Goal: Information Seeking & Learning: Learn about a topic

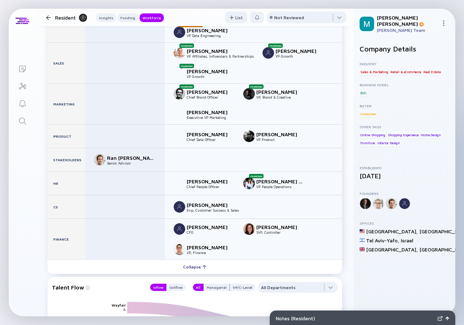
scroll to position [1088, 0]
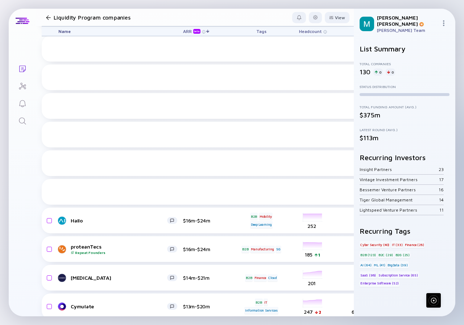
scroll to position [1131, 0]
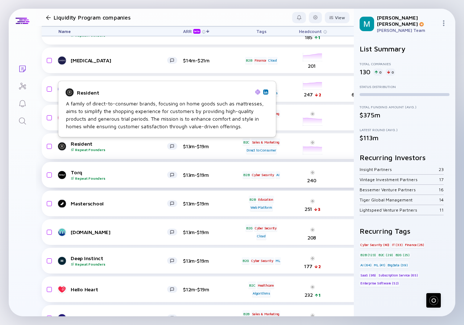
click at [91, 176] on div "Torq Repeat Founders" at bounding box center [119, 174] width 97 height 11
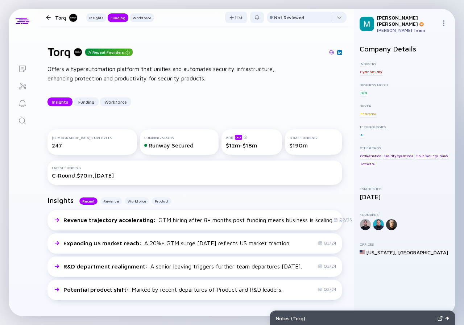
scroll to position [363, 0]
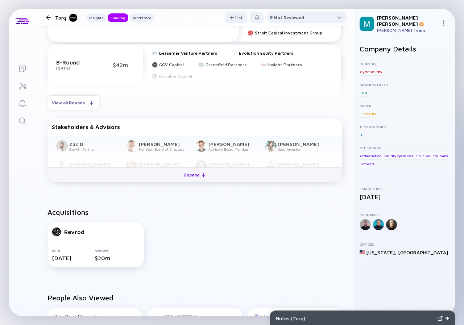
click at [193, 177] on div "Expand" at bounding box center [195, 174] width 30 height 11
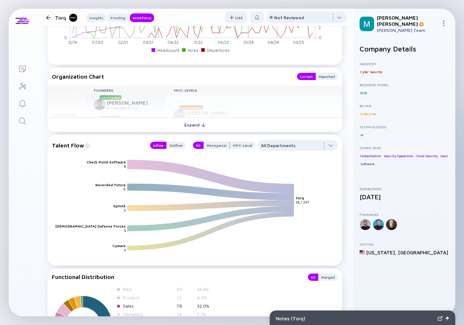
scroll to position [912, 0]
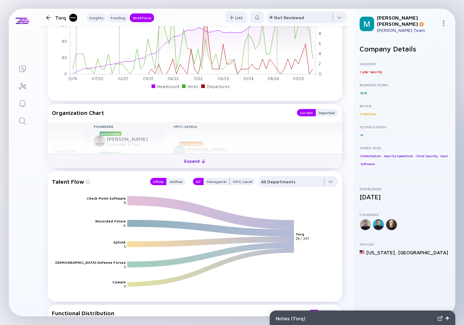
click at [195, 162] on div "Expand" at bounding box center [195, 161] width 30 height 11
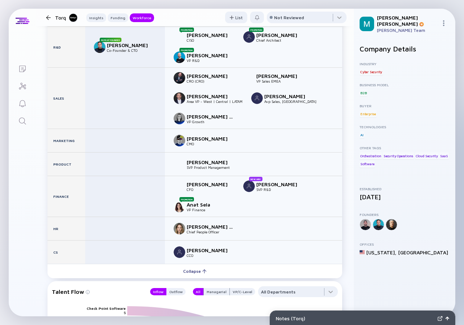
scroll to position [1093, 0]
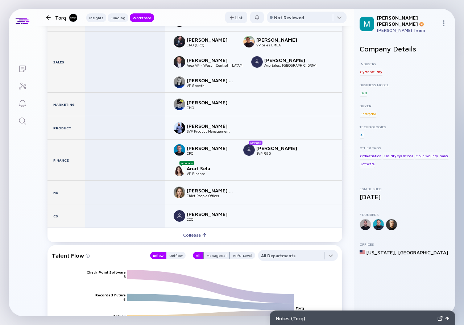
click at [48, 19] on div at bounding box center [48, 17] width 5 height 5
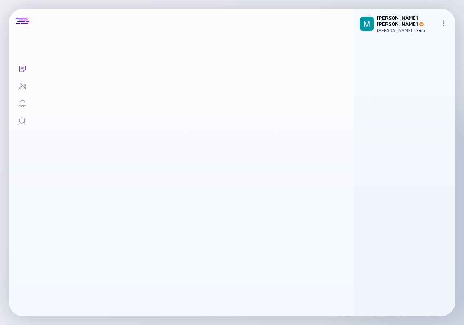
scroll to position [1131, 0]
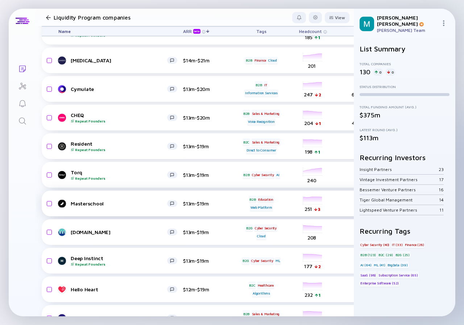
click at [117, 209] on div "Masterschool $13m-$19m B2B Education Web Platform headcount-masterschool 251 3 …" at bounding box center [415, 204] width 747 height 26
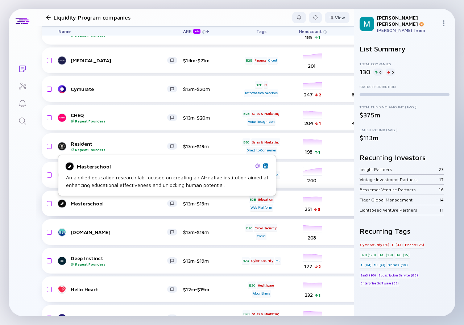
click at [117, 200] on link "Masterschool" at bounding box center [120, 204] width 125 height 9
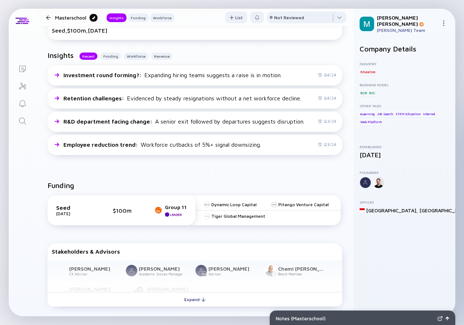
scroll to position [181, 0]
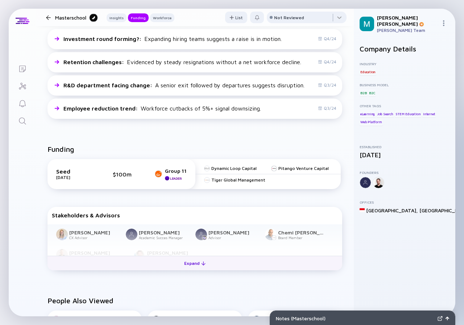
click at [190, 263] on div "Expand" at bounding box center [195, 263] width 30 height 11
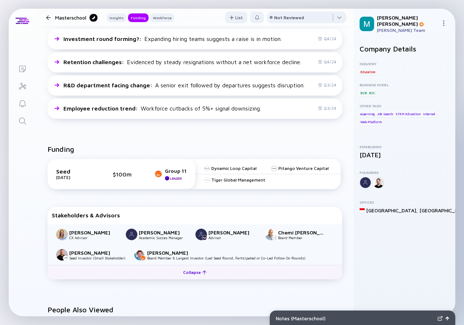
click at [190, 270] on div "Collapse" at bounding box center [195, 272] width 32 height 11
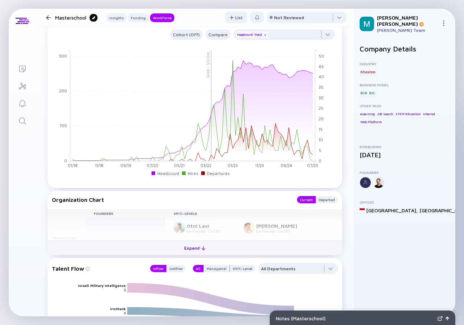
scroll to position [581, 0]
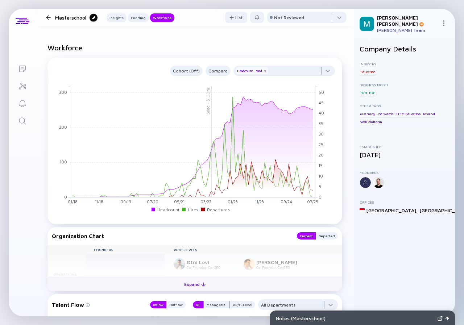
click at [194, 282] on div "Expand" at bounding box center [195, 284] width 30 height 11
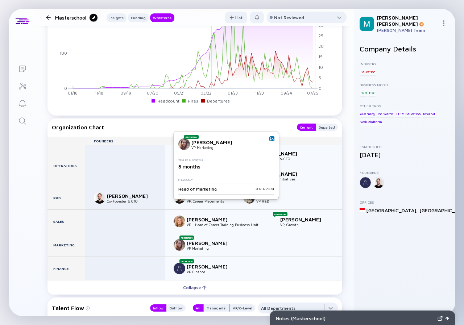
scroll to position [726, 0]
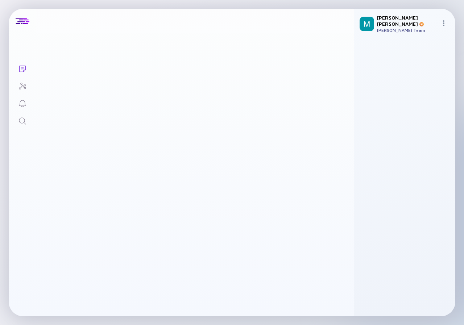
scroll to position [1131, 0]
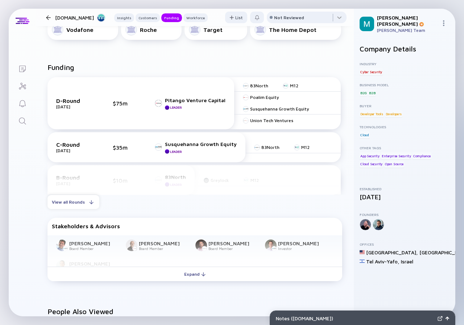
scroll to position [399, 0]
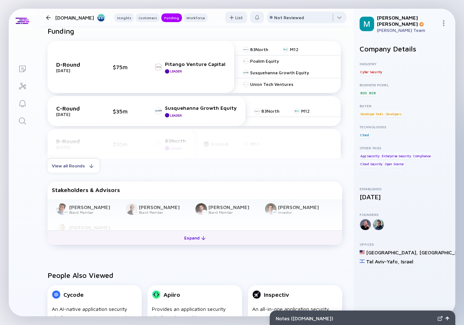
click at [190, 239] on div "Expand" at bounding box center [195, 238] width 30 height 11
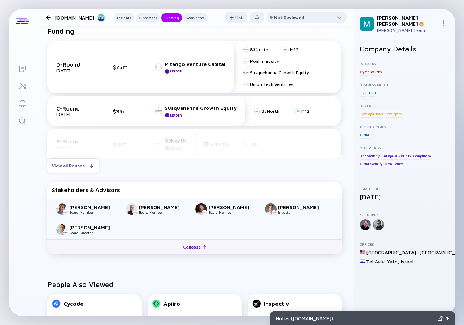
click at [190, 239] on div "[PERSON_NAME] Board Member [PERSON_NAME] Board Member [PERSON_NAME] Board Membe…" at bounding box center [195, 219] width 295 height 41
click at [189, 245] on div "Collapse" at bounding box center [195, 247] width 32 height 11
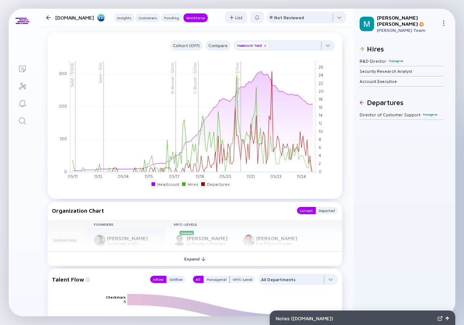
scroll to position [834, 0]
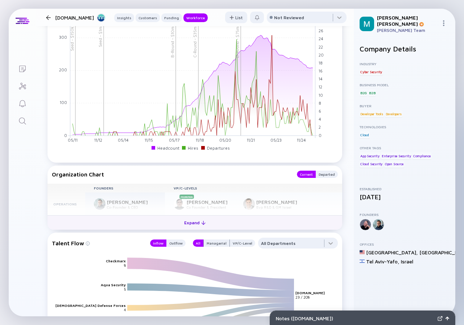
click at [188, 224] on div "Expand" at bounding box center [195, 222] width 30 height 11
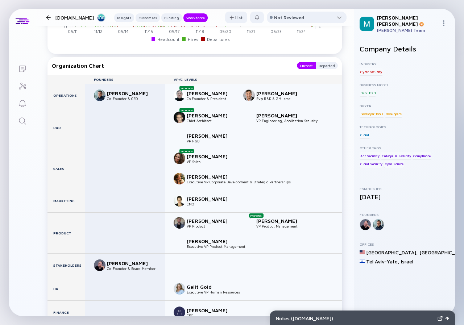
scroll to position [980, 0]
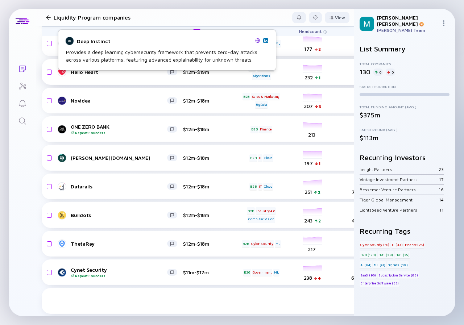
scroll to position [1313, 0]
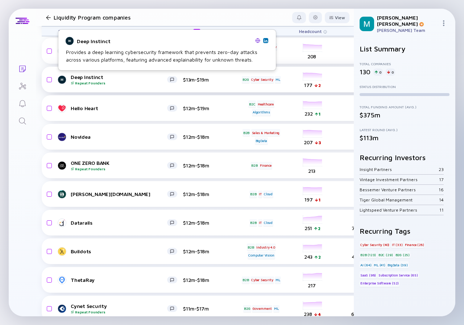
click at [111, 77] on div "Deep Instinct Repeat Founders" at bounding box center [119, 79] width 97 height 11
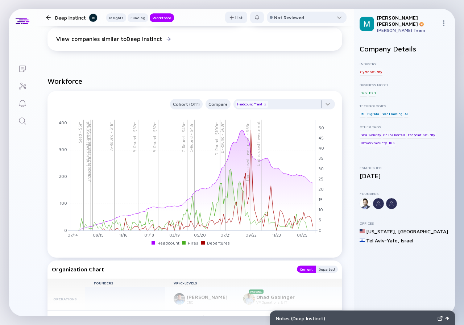
scroll to position [653, 0]
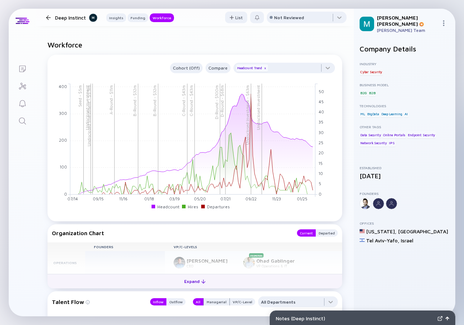
click at [193, 284] on div "Expand" at bounding box center [195, 281] width 30 height 11
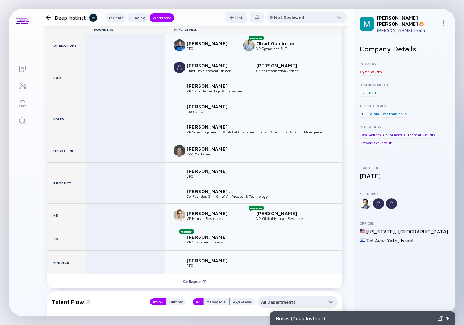
scroll to position [907, 0]
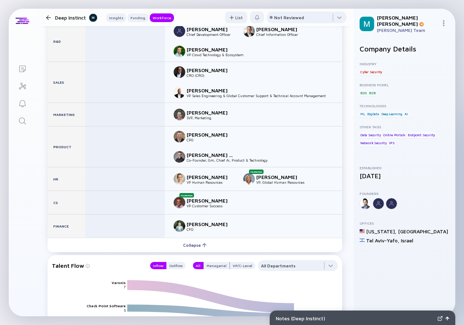
click at [48, 17] on div at bounding box center [48, 17] width 5 height 5
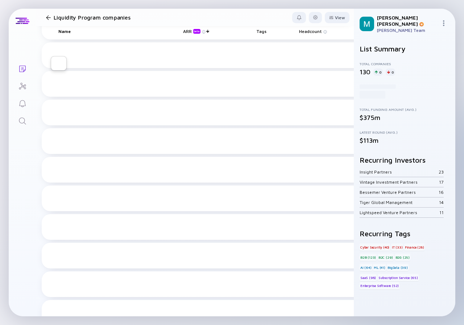
scroll to position [1313, 0]
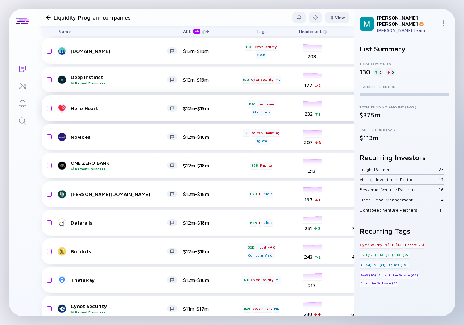
click at [117, 105] on link "Hello Heart" at bounding box center [120, 108] width 125 height 9
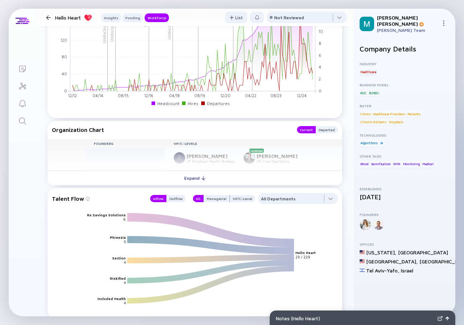
scroll to position [834, 0]
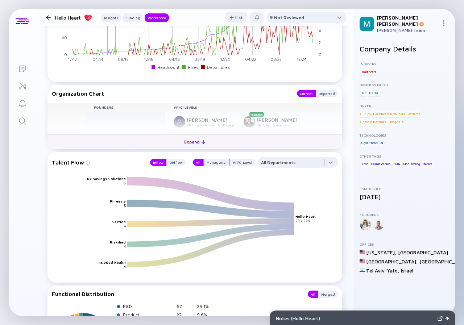
click at [185, 141] on div "Expand" at bounding box center [195, 141] width 30 height 11
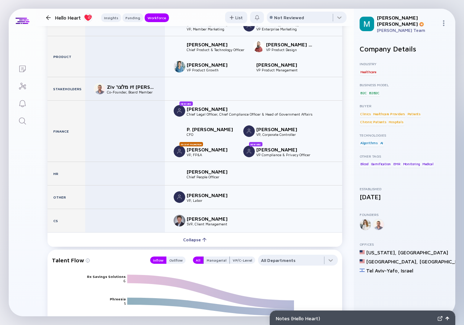
scroll to position [1342, 0]
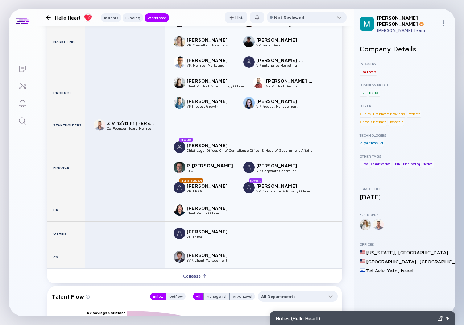
click at [46, 16] on div at bounding box center [48, 17] width 11 height 5
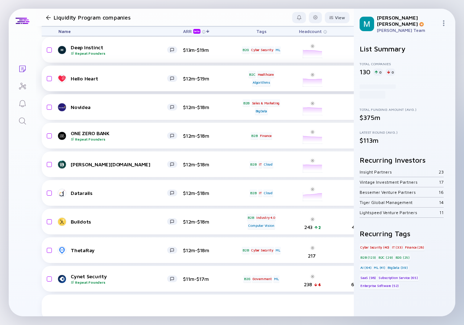
scroll to position [1313, 0]
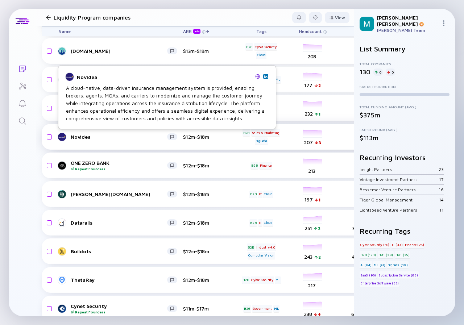
click at [138, 136] on div "Novidea" at bounding box center [119, 137] width 97 height 6
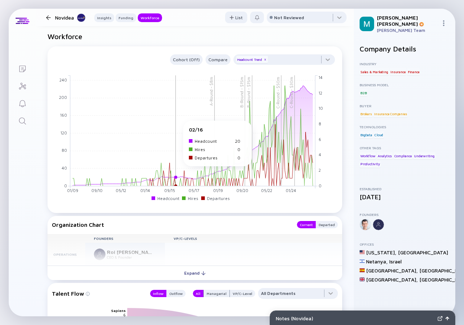
scroll to position [762, 0]
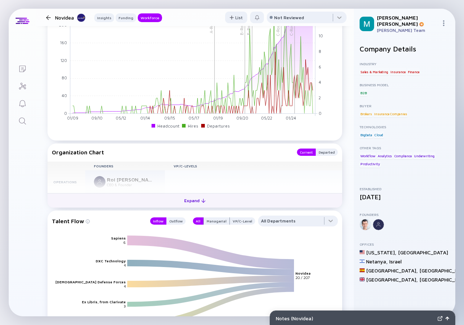
click at [188, 202] on div "Expand" at bounding box center [195, 200] width 30 height 11
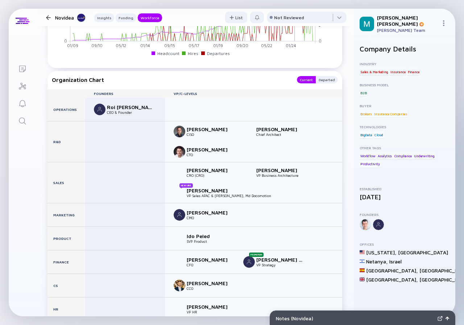
scroll to position [871, 0]
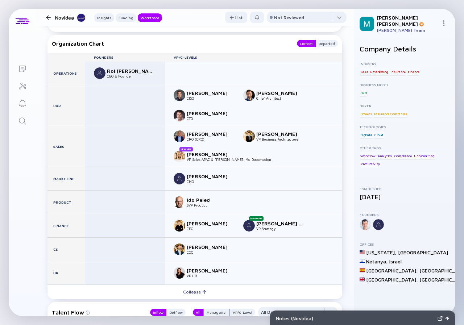
click at [46, 17] on div at bounding box center [48, 17] width 5 height 5
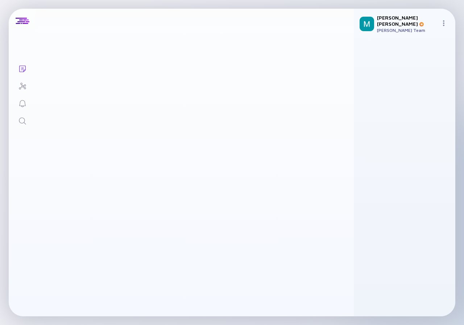
scroll to position [1313, 0]
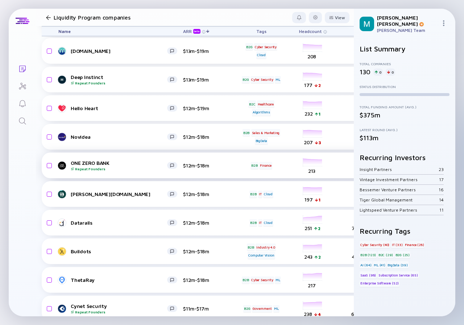
click at [149, 169] on div "Repeat Founders" at bounding box center [119, 169] width 97 height 4
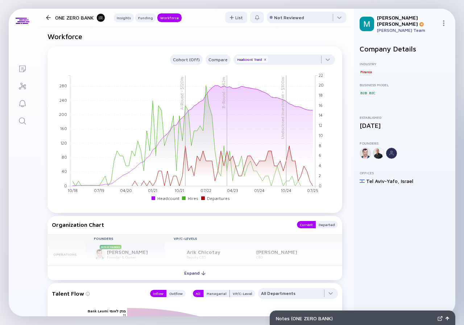
scroll to position [689, 0]
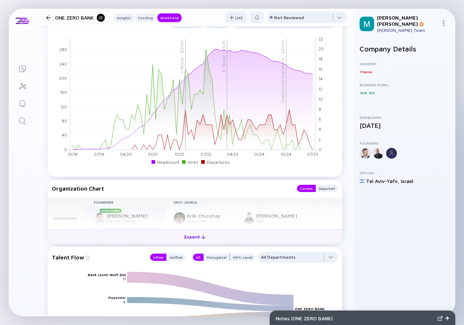
click at [188, 237] on div "Expand" at bounding box center [195, 236] width 30 height 11
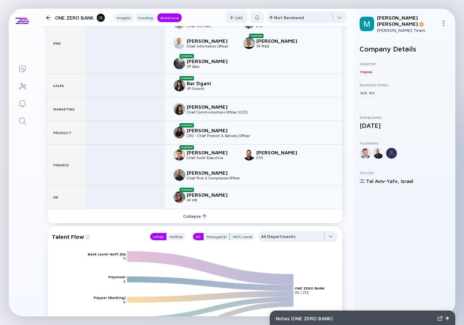
scroll to position [762, 0]
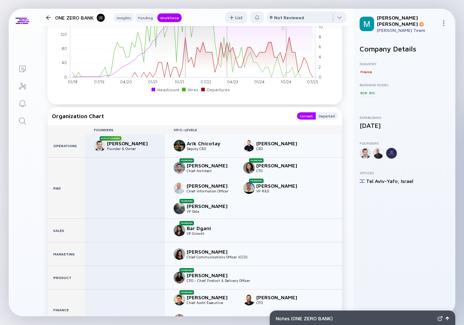
click at [48, 16] on div at bounding box center [48, 17] width 5 height 5
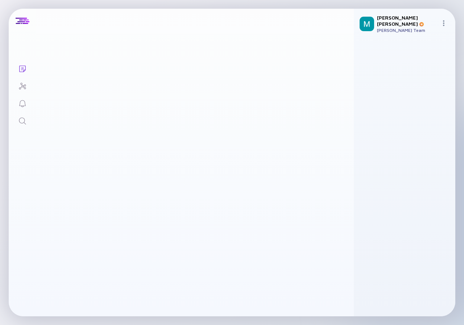
scroll to position [1313, 0]
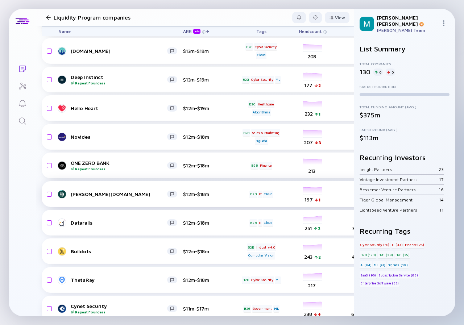
click at [90, 189] on div "[PERSON_NAME][DOMAIN_NAME] $12m-$18m B2B IT Cloud headcount-[PERSON_NAME] 197 1…" at bounding box center [415, 194] width 747 height 26
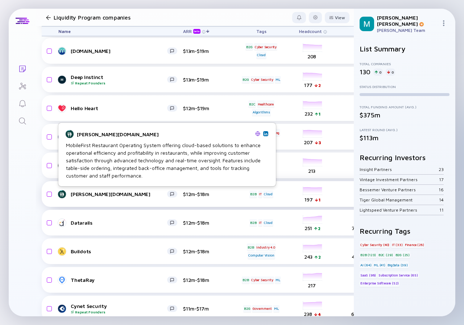
click at [114, 195] on div "[PERSON_NAME][DOMAIN_NAME]" at bounding box center [119, 194] width 97 height 6
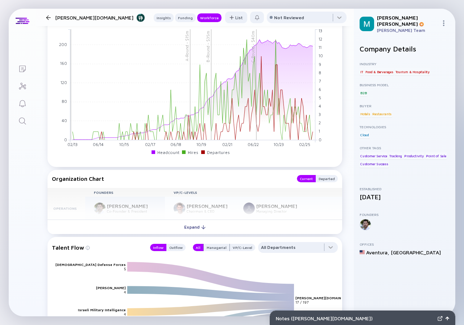
scroll to position [798, 0]
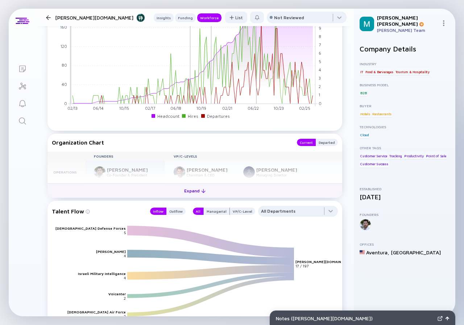
click at [189, 192] on div "Expand" at bounding box center [195, 190] width 30 height 11
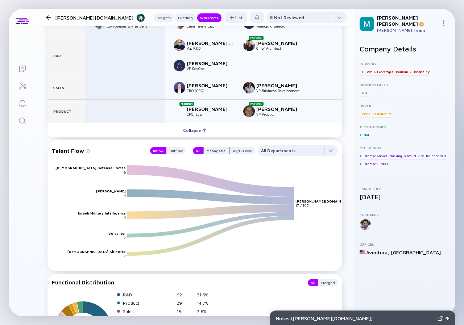
scroll to position [911, 0]
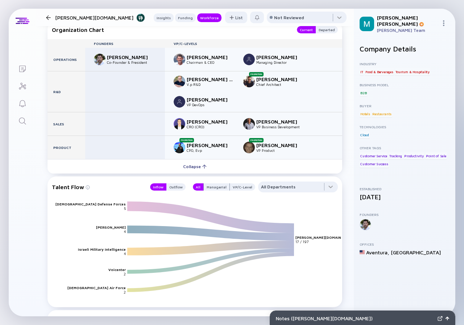
click at [47, 19] on div at bounding box center [48, 17] width 5 height 5
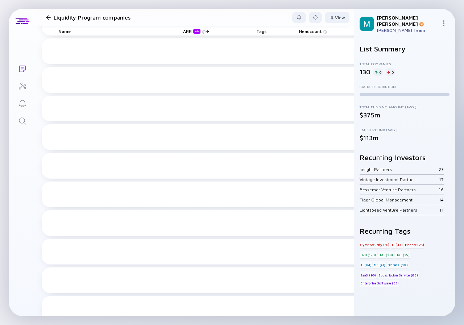
scroll to position [1313, 0]
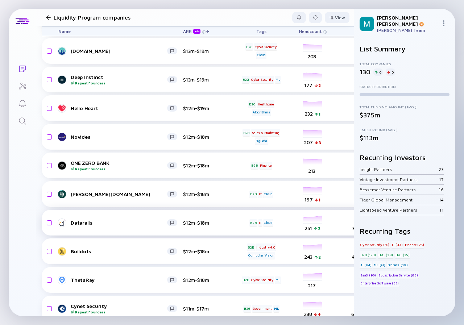
click at [115, 228] on div "Datarails $12m-$18m B2B IT Cloud headcount-datarails 251 2 Headcount salesColum…" at bounding box center [415, 223] width 747 height 26
click at [115, 227] on link "Datarails" at bounding box center [120, 223] width 125 height 9
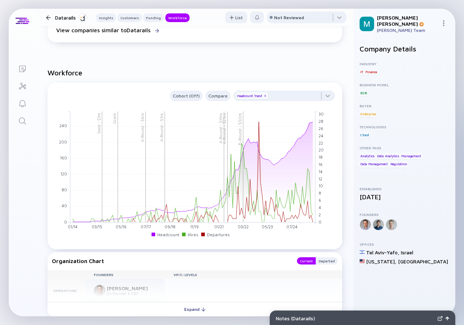
scroll to position [798, 0]
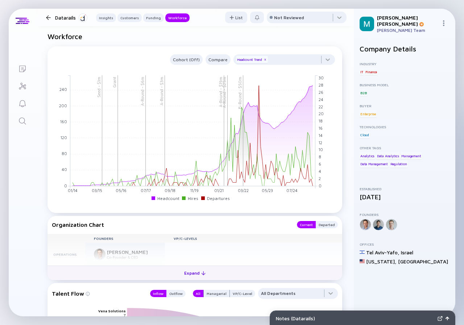
click at [186, 274] on div "Expand" at bounding box center [195, 273] width 30 height 11
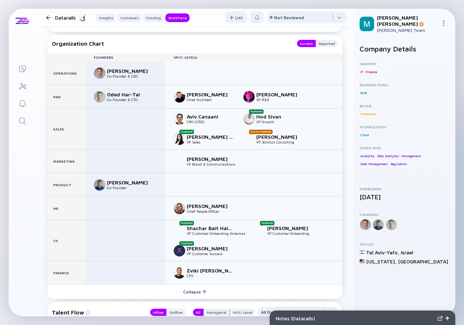
scroll to position [1016, 0]
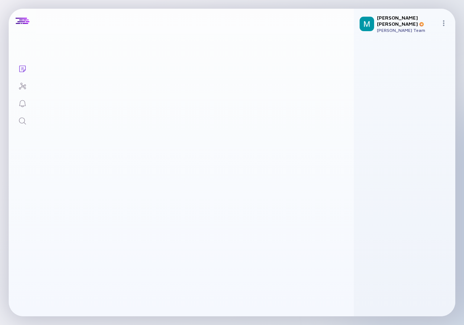
scroll to position [1313, 0]
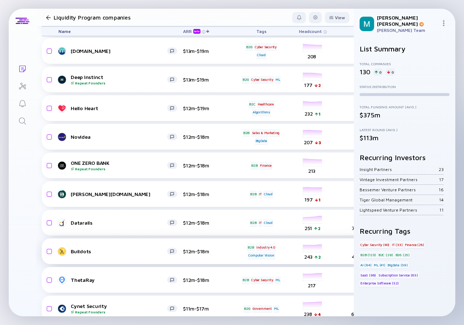
click at [99, 252] on div "Buildots" at bounding box center [119, 252] width 97 height 6
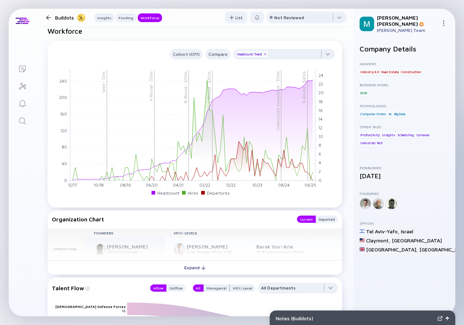
scroll to position [726, 0]
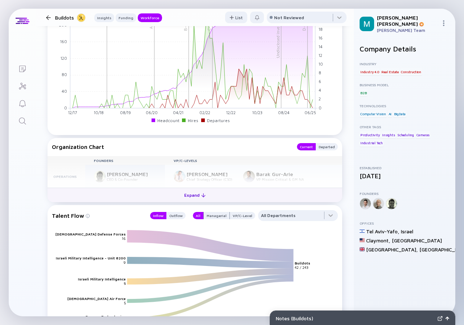
click at [192, 198] on div "Expand" at bounding box center [195, 195] width 30 height 11
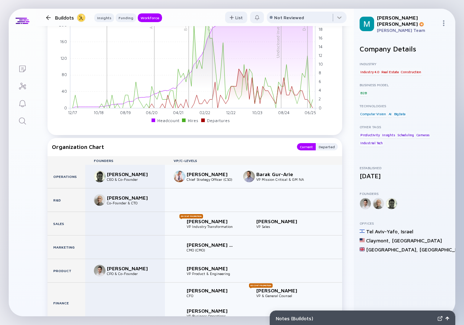
scroll to position [762, 0]
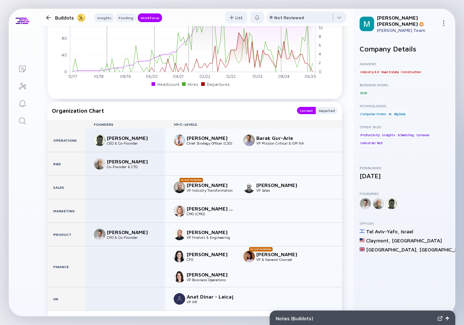
click at [47, 17] on div at bounding box center [48, 17] width 5 height 5
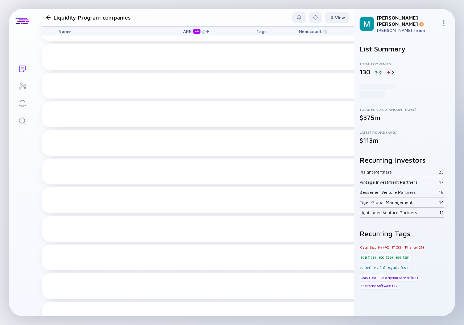
scroll to position [1313, 0]
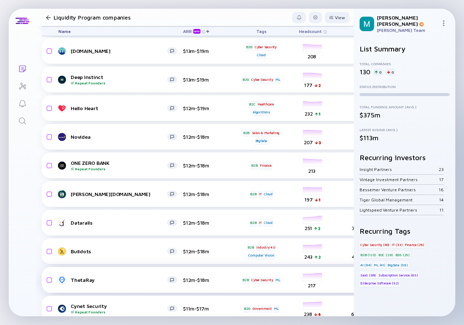
click at [107, 286] on div "ThetaRay $12m-$18m B2B Cyber Security ML headcount-thetaray 217 Headcount sales…" at bounding box center [415, 280] width 747 height 26
click at [116, 282] on div "ThetaRay" at bounding box center [119, 280] width 97 height 6
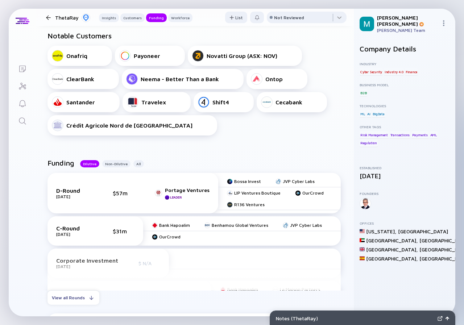
scroll to position [363, 0]
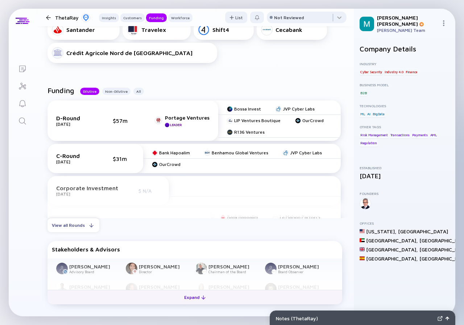
click at [192, 299] on div "Expand" at bounding box center [195, 297] width 30 height 11
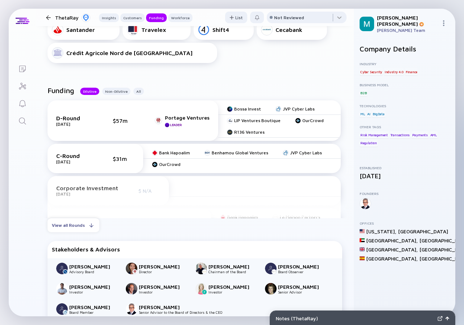
scroll to position [399, 0]
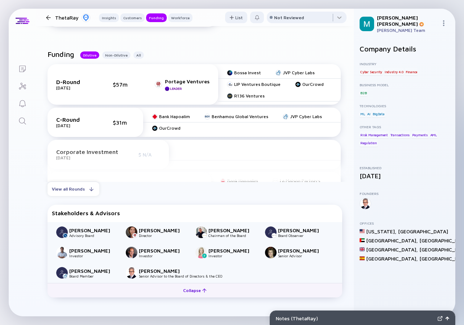
click at [189, 291] on div "Collapse" at bounding box center [195, 290] width 32 height 11
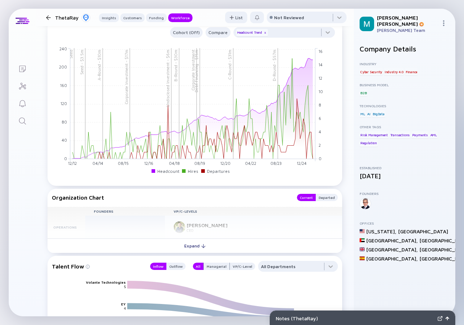
scroll to position [943, 0]
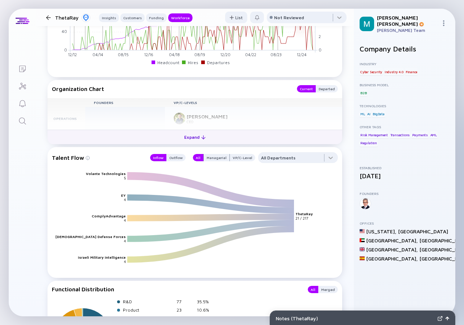
click at [189, 140] on div "Expand" at bounding box center [195, 137] width 30 height 11
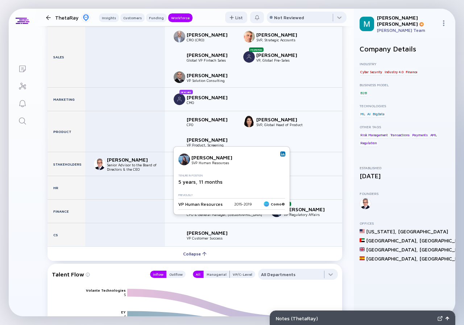
scroll to position [1052, 0]
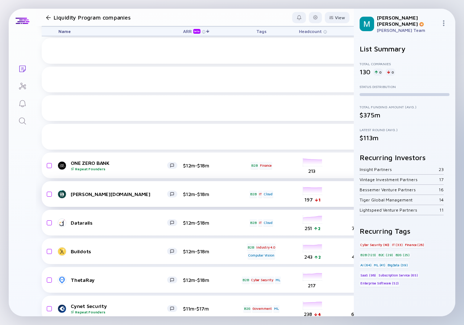
scroll to position [1471, 0]
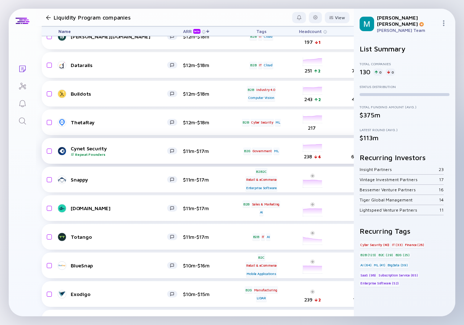
click at [107, 151] on div "Cynet Security Repeat Founders" at bounding box center [119, 150] width 97 height 11
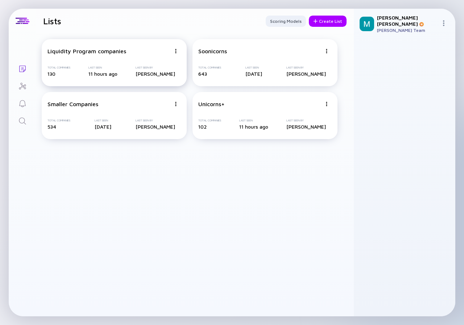
click at [88, 71] on div "Total Companies 130 Last Seen 11 hours ago Last Seen By [PERSON_NAME]" at bounding box center [115, 71] width 134 height 11
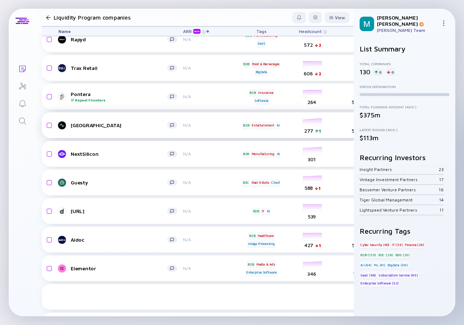
scroll to position [2027, 0]
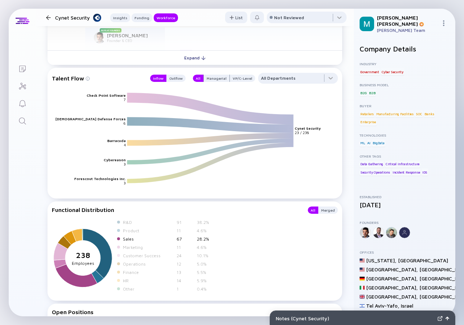
scroll to position [778, 0]
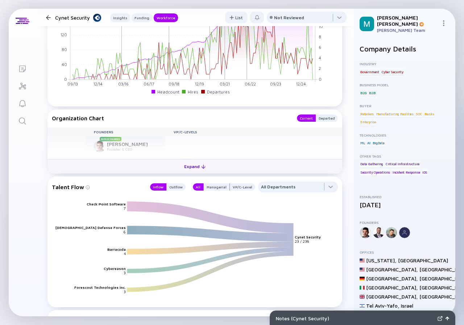
click at [190, 167] on div "Expand" at bounding box center [195, 166] width 30 height 11
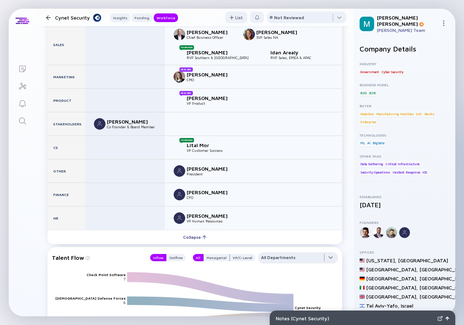
scroll to position [959, 0]
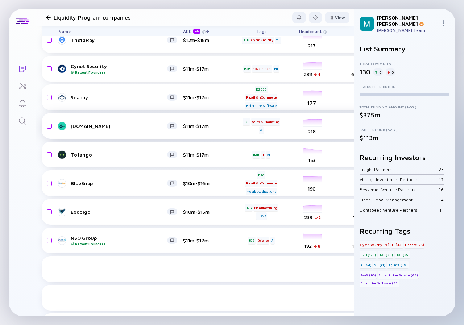
scroll to position [1480, 0]
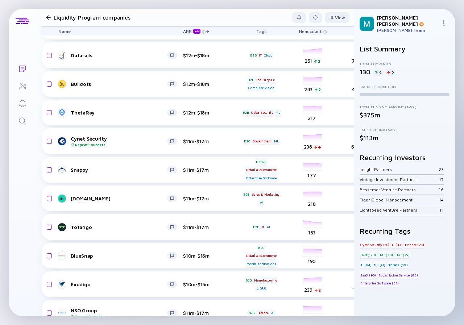
click at [460, 151] on div "Lists Liquidity Program companies View Name ARR beta Tags Headcount Sales Marke…" at bounding box center [232, 162] width 464 height 325
drag, startPoint x: 352, startPoint y: 139, endPoint x: 193, endPoint y: 259, distance: 198.4
click at [180, 310] on link "NSO Group Repeat Founders" at bounding box center [120, 313] width 125 height 11
